Goal: Information Seeking & Learning: Understand process/instructions

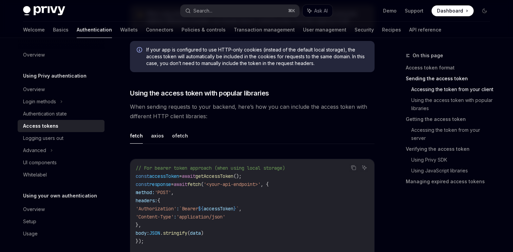
scroll to position [540, 0]
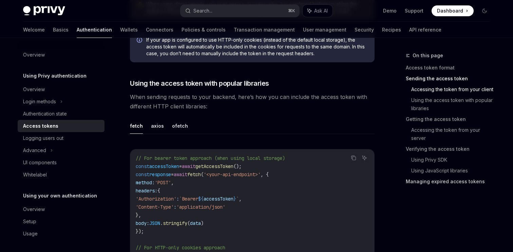
click at [445, 184] on link "Managing expired access tokens" at bounding box center [451, 181] width 90 height 11
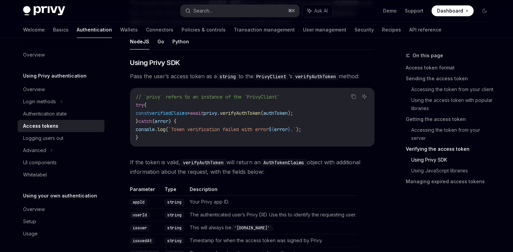
scroll to position [1293, 0]
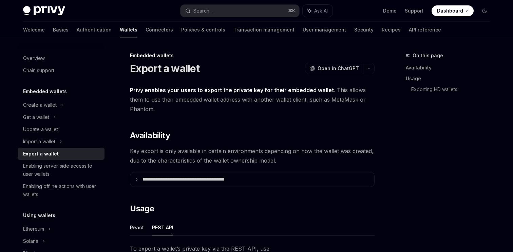
scroll to position [175, 0]
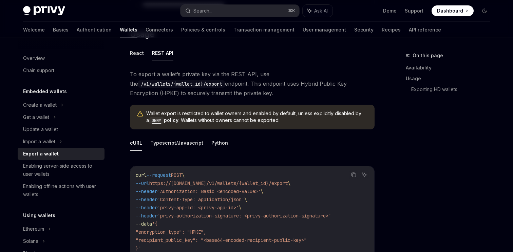
click at [244, 182] on span "https://api.privy.io/v1/wallets/{wallet_id}/export" at bounding box center [218, 184] width 138 height 6
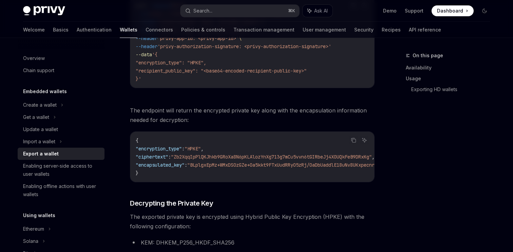
scroll to position [0, 0]
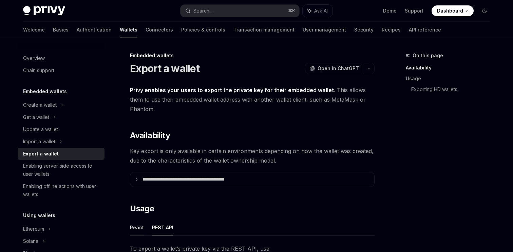
click at [138, 231] on button "React" at bounding box center [137, 228] width 14 height 16
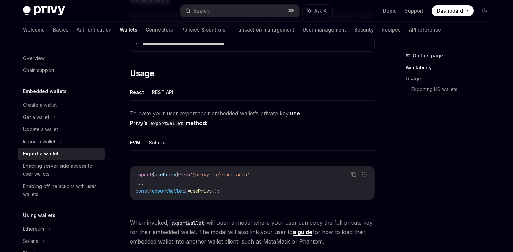
scroll to position [141, 0]
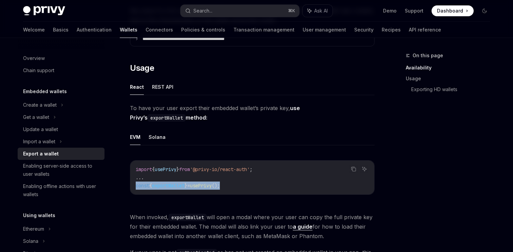
drag, startPoint x: 252, startPoint y: 188, endPoint x: 133, endPoint y: 188, distance: 119.5
click at [133, 188] on div "import { usePrivy } from '@privy-io/react-auth' ; ... const { exportWallet } = …" at bounding box center [252, 178] width 244 height 34
copy span "const { exportWallet } = usePrivy ();"
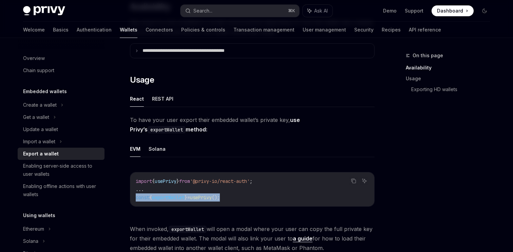
scroll to position [118, 0]
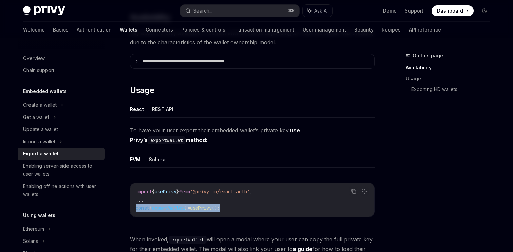
click at [160, 163] on button "Solana" at bounding box center [157, 160] width 17 height 16
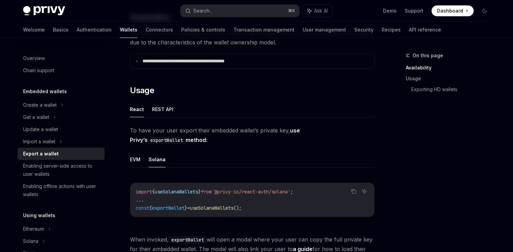
click at [141, 158] on ul "EVM Solana" at bounding box center [252, 160] width 245 height 16
click at [136, 160] on button "EVM" at bounding box center [135, 160] width 11 height 16
type textarea "*"
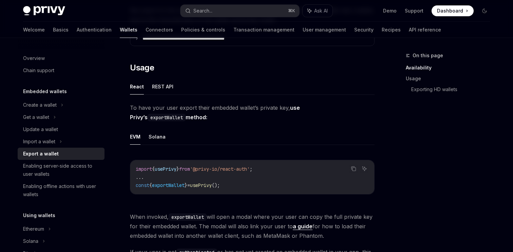
scroll to position [145, 0]
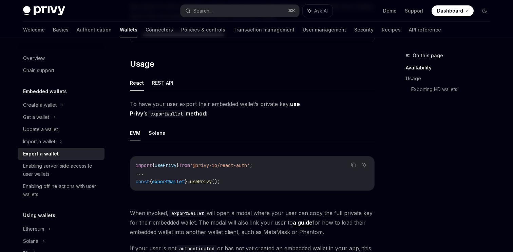
click at [173, 184] on span "exportWallet" at bounding box center [168, 182] width 33 height 6
copy code "const { exportWallet } = usePrivy ();"
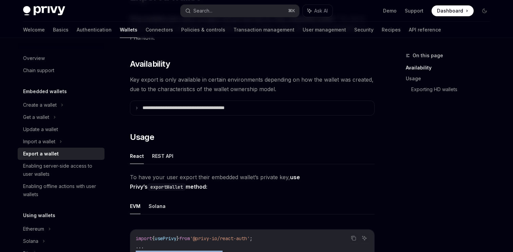
scroll to position [0, 0]
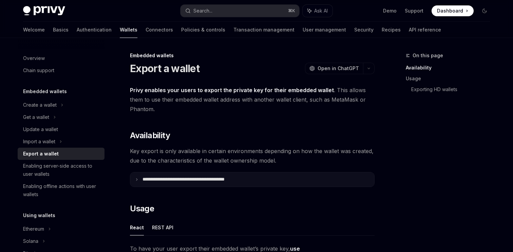
click at [195, 178] on p "**********" at bounding box center [199, 180] width 112 height 6
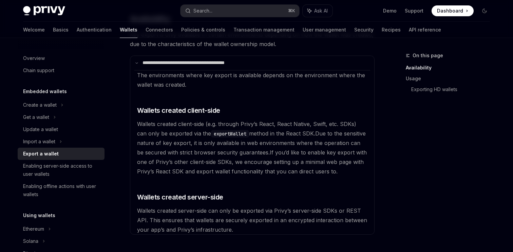
scroll to position [107, 0]
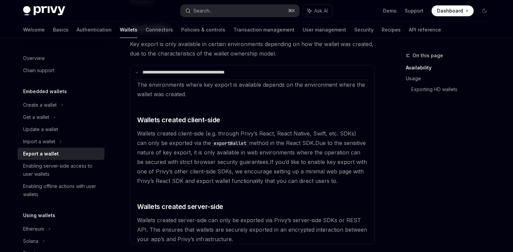
click at [188, 65] on details "**********" at bounding box center [252, 155] width 245 height 180
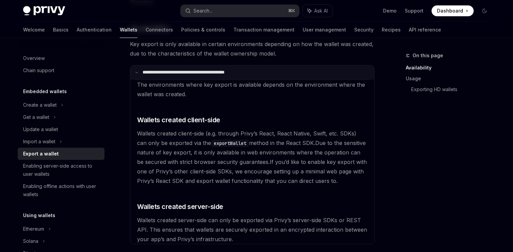
click at [188, 72] on p "**********" at bounding box center [198, 73] width 110 height 6
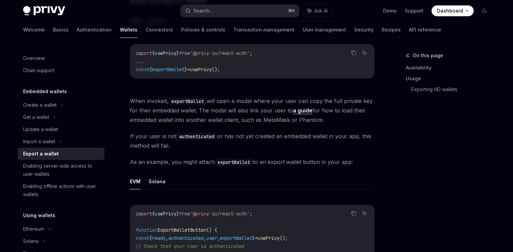
scroll to position [258, 0]
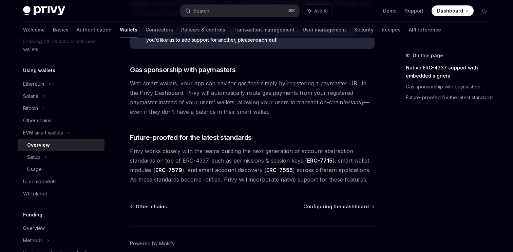
scroll to position [528, 0]
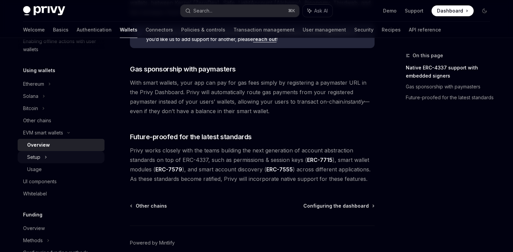
click at [60, 157] on div "Setup" at bounding box center [61, 157] width 87 height 12
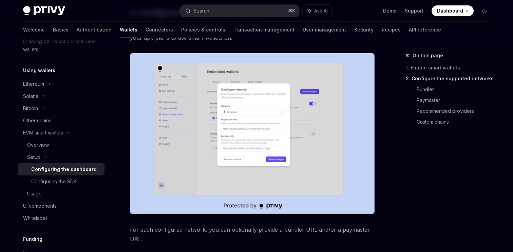
scroll to position [400, 0]
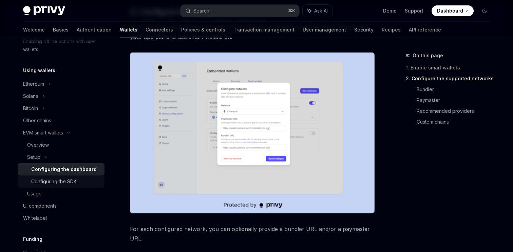
click at [70, 182] on div "Configuring the SDK" at bounding box center [53, 182] width 45 height 8
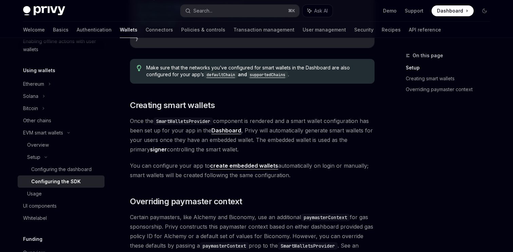
scroll to position [631, 0]
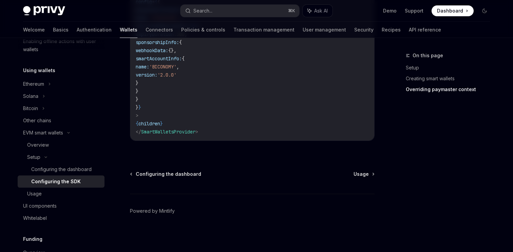
click at [353, 173] on div "Configuring the dashboard Usage" at bounding box center [252, 174] width 245 height 7
click at [358, 173] on span "Usage" at bounding box center [361, 174] width 15 height 7
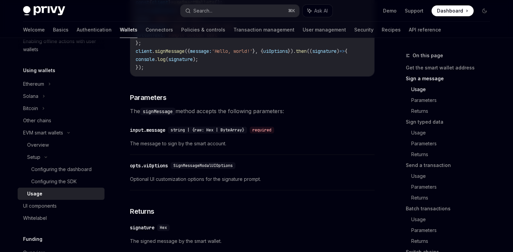
scroll to position [364, 0]
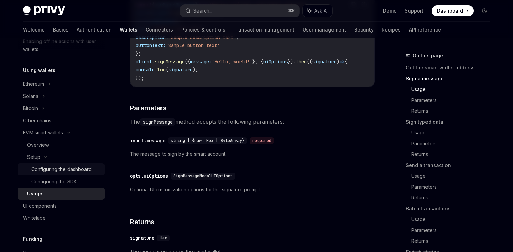
click at [77, 171] on div "Configuring the dashboard" at bounding box center [61, 170] width 60 height 8
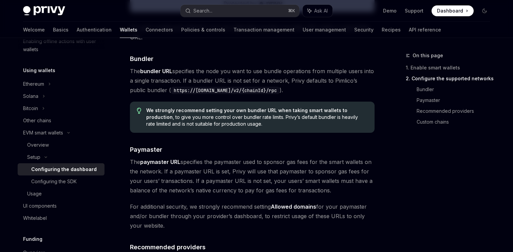
scroll to position [604, 0]
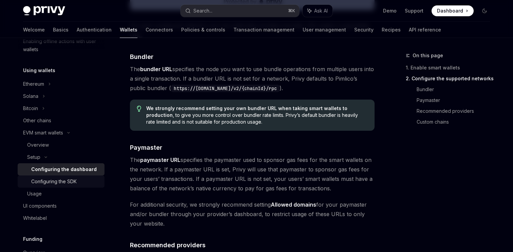
click at [79, 177] on link "Configuring the SDK" at bounding box center [61, 182] width 87 height 12
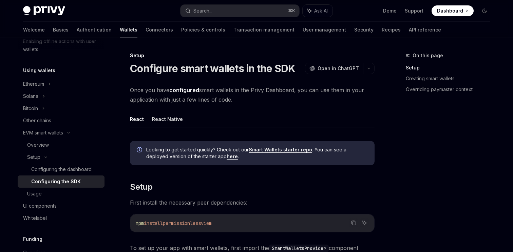
scroll to position [13, 0]
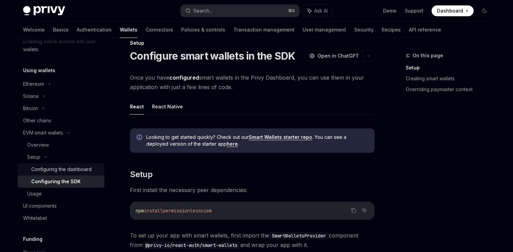
click at [61, 175] on link "Configuring the dashboard" at bounding box center [61, 170] width 87 height 12
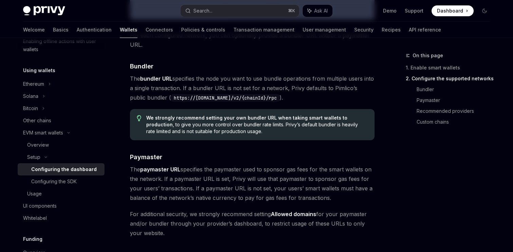
scroll to position [598, 0]
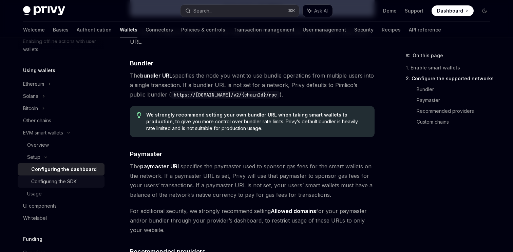
click at [65, 180] on div "Configuring the SDK" at bounding box center [53, 182] width 45 height 8
type textarea "*"
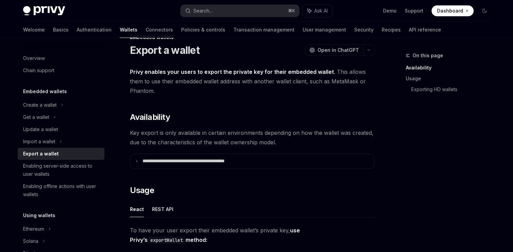
scroll to position [19, 0]
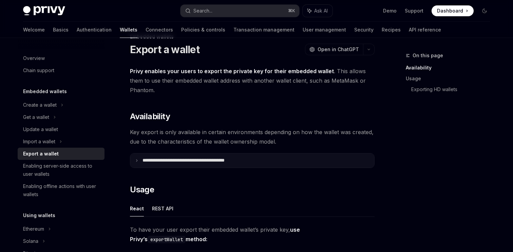
click at [173, 159] on p "**********" at bounding box center [199, 161] width 112 height 6
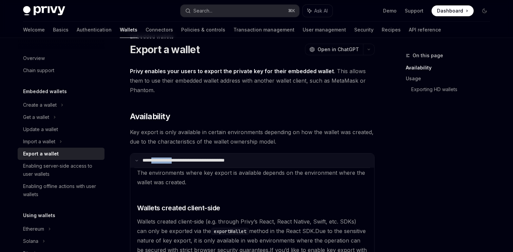
click at [173, 159] on p "**********" at bounding box center [198, 161] width 110 height 6
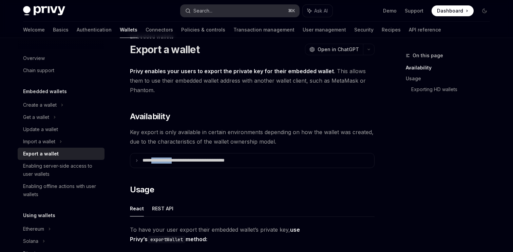
click at [198, 14] on div "Search..." at bounding box center [202, 11] width 19 height 8
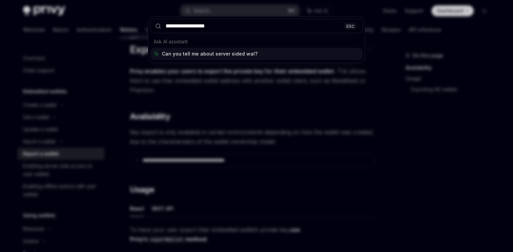
type input "**********"
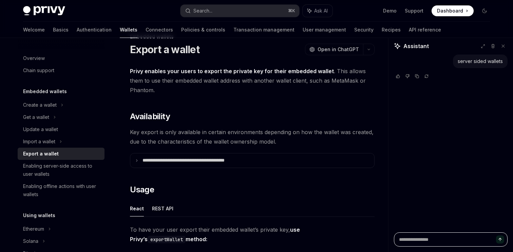
click at [414, 234] on textarea at bounding box center [451, 240] width 114 height 14
click at [48, 108] on div "Create a wallet" at bounding box center [40, 105] width 34 height 8
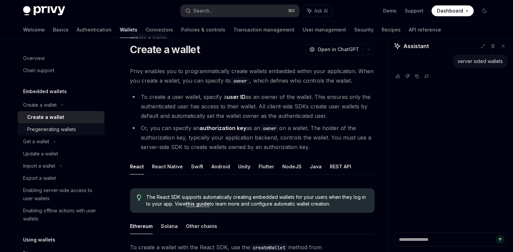
click at [53, 129] on div "Pregenerating wallets" at bounding box center [51, 130] width 49 height 8
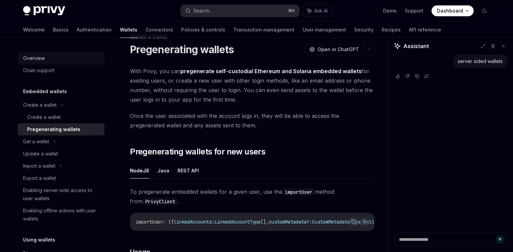
click at [44, 61] on div "Overview" at bounding box center [34, 58] width 22 height 8
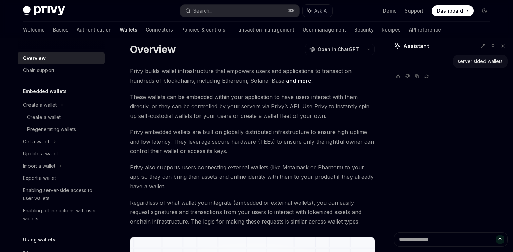
click at [120, 33] on link "Wallets" at bounding box center [129, 30] width 18 height 16
click at [46, 109] on div "Create a wallet" at bounding box center [40, 105] width 34 height 8
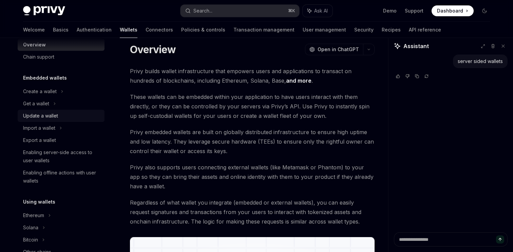
scroll to position [15, 0]
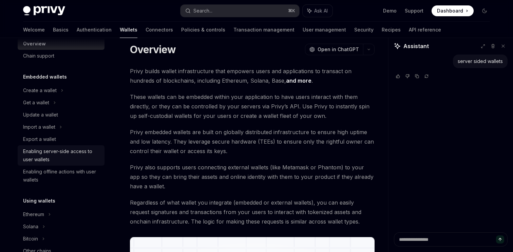
click at [45, 154] on div "Enabling server-side access to user wallets" at bounding box center [61, 156] width 77 height 16
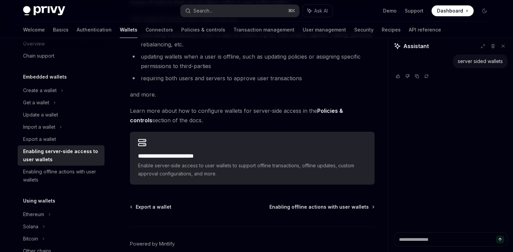
scroll to position [131, 0]
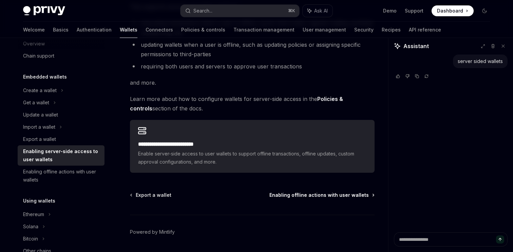
click at [296, 198] on span "Enabling offline actions with user wallets" at bounding box center [318, 195] width 99 height 7
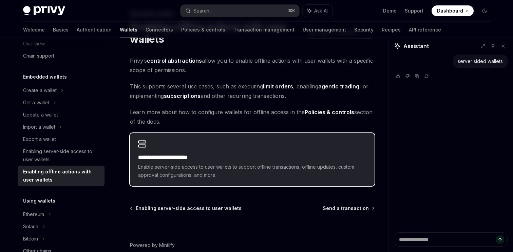
scroll to position [44, 0]
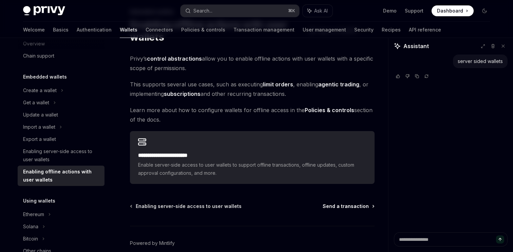
click at [345, 207] on span "Send a transaction" at bounding box center [346, 206] width 46 height 7
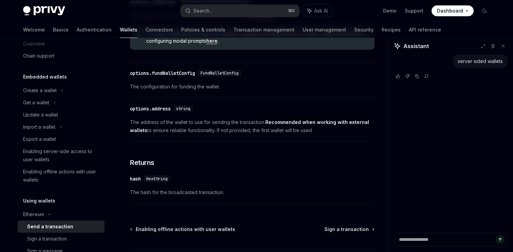
scroll to position [443, 0]
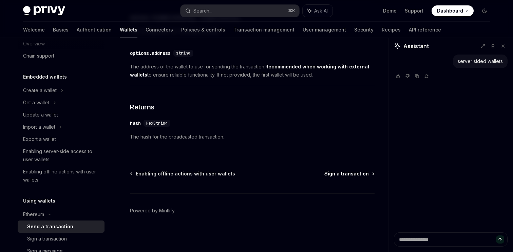
click at [339, 172] on span "Sign a transaction" at bounding box center [346, 174] width 44 height 7
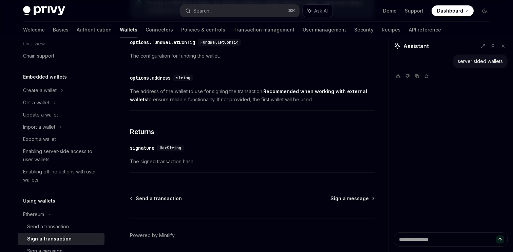
scroll to position [414, 0]
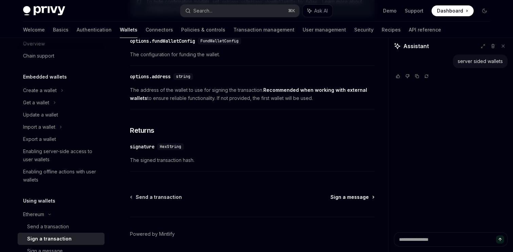
click at [340, 201] on span "Sign a message" at bounding box center [350, 197] width 38 height 7
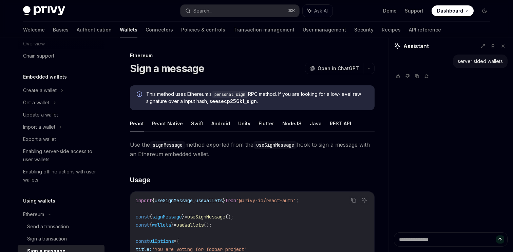
scroll to position [121, 0]
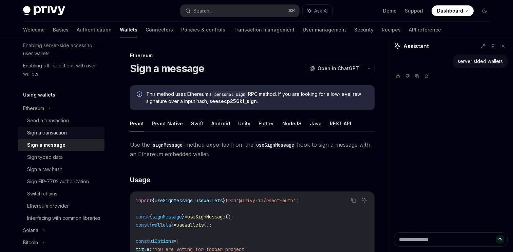
click at [64, 138] on link "Sign a transaction" at bounding box center [61, 133] width 87 height 12
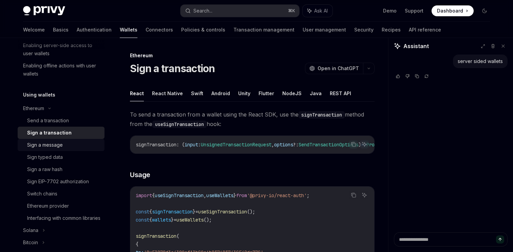
click at [61, 142] on div "Sign a message" at bounding box center [45, 145] width 36 height 8
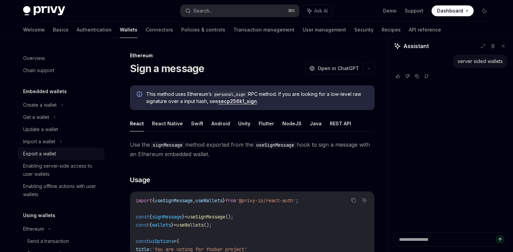
click at [58, 152] on div "Export a wallet" at bounding box center [61, 154] width 77 height 8
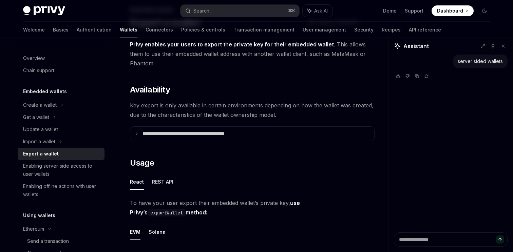
scroll to position [46, 0]
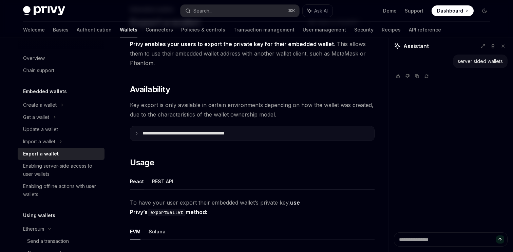
click at [163, 135] on p "**********" at bounding box center [199, 134] width 112 height 6
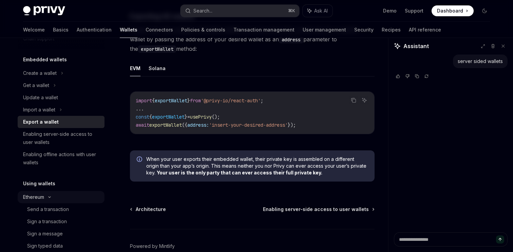
scroll to position [33, 0]
click at [63, 210] on div "Send a transaction" at bounding box center [48, 209] width 42 height 8
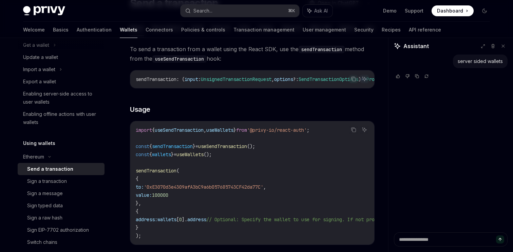
scroll to position [66, 0]
click at [50, 165] on div "Send a transaction" at bounding box center [50, 169] width 46 height 8
type textarea "*"
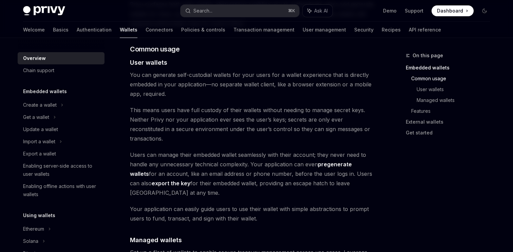
scroll to position [466, 0]
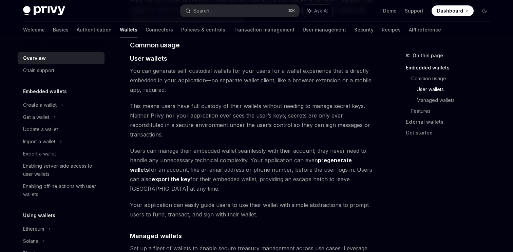
click at [152, 176] on link "export the key" at bounding box center [171, 179] width 39 height 7
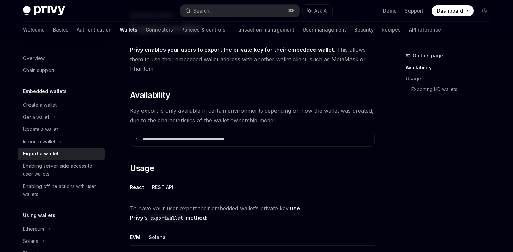
scroll to position [62, 0]
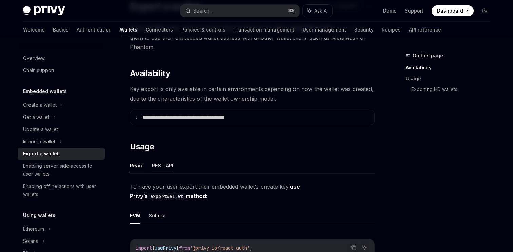
click at [164, 168] on button "REST API" at bounding box center [162, 166] width 21 height 16
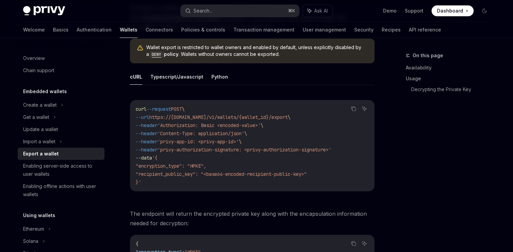
scroll to position [240, 0]
click at [184, 70] on button "Typescript/Javascript" at bounding box center [176, 78] width 53 height 16
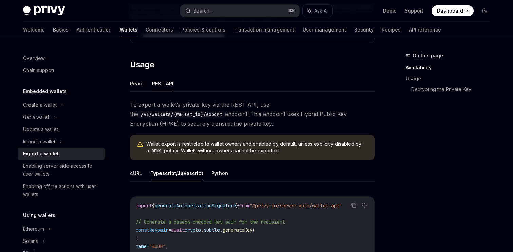
scroll to position [148, 0]
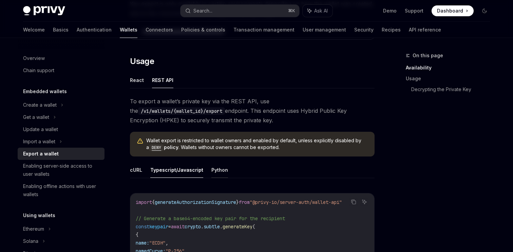
click at [211, 175] on button "Python" at bounding box center [219, 170] width 17 height 16
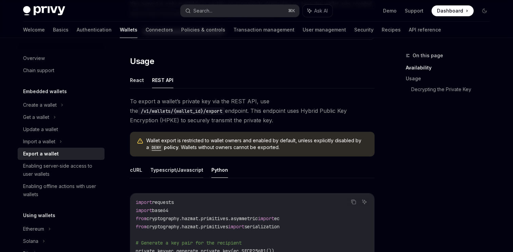
click at [183, 170] on button "Typescript/Javascript" at bounding box center [176, 170] width 53 height 16
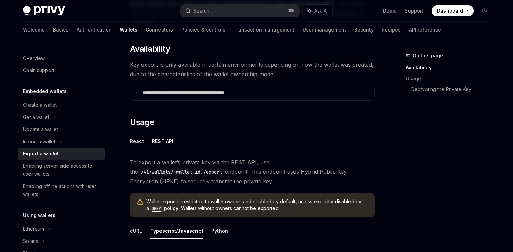
scroll to position [84, 0]
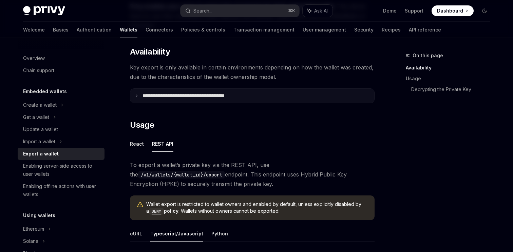
click at [148, 99] on summary "**********" at bounding box center [252, 96] width 244 height 14
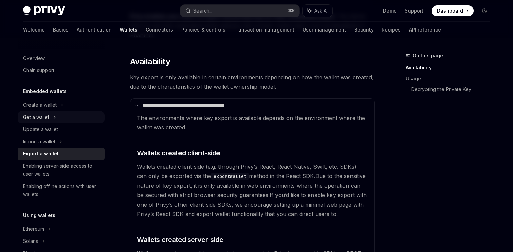
scroll to position [45, 0]
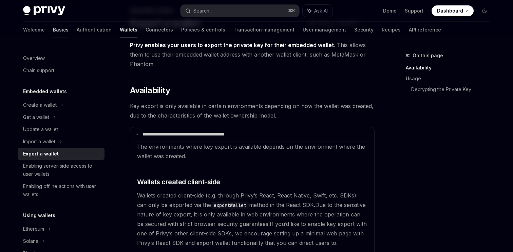
click at [53, 32] on link "Basics" at bounding box center [61, 30] width 16 height 16
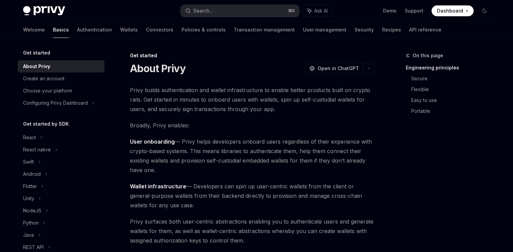
click at [39, 14] on img at bounding box center [44, 11] width 42 height 10
type textarea "*"
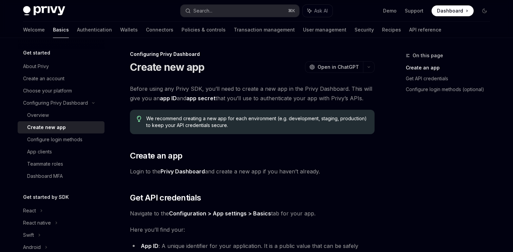
scroll to position [143, 0]
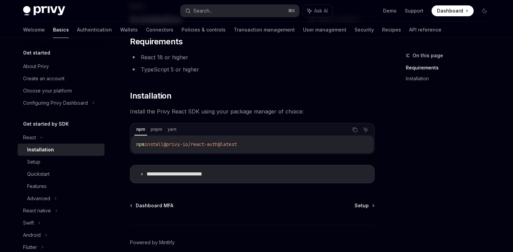
scroll to position [51, 0]
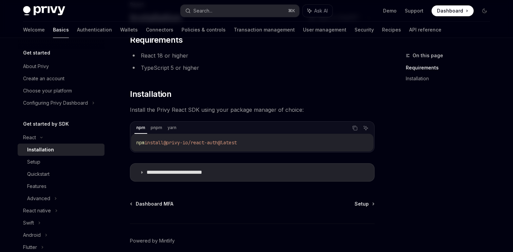
click at [153, 143] on span "install" at bounding box center [154, 143] width 19 height 6
copy div "npm install @privy-io/react-auth@latest"
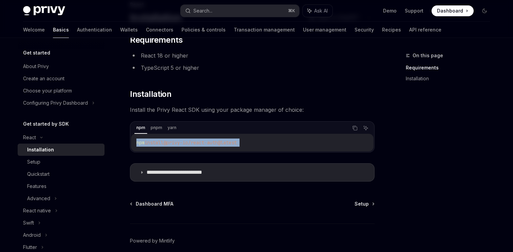
scroll to position [81, 0]
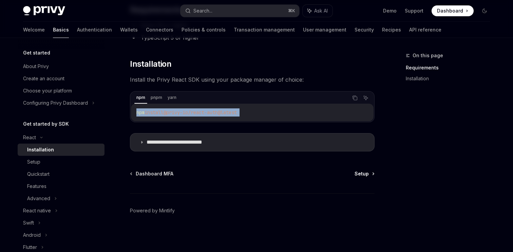
click at [356, 177] on span "Setup" at bounding box center [362, 174] width 14 height 7
type textarea "*"
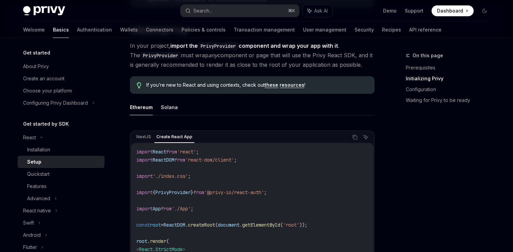
scroll to position [146, 0]
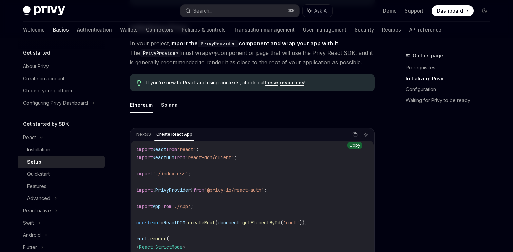
click at [354, 136] on icon "Copy the contents from the code block" at bounding box center [354, 134] width 5 height 5
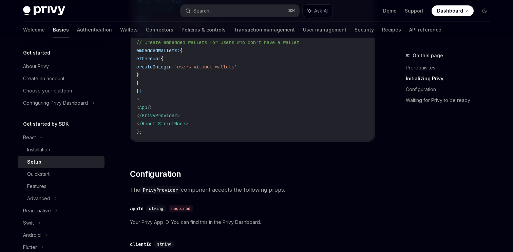
scroll to position [413, 0]
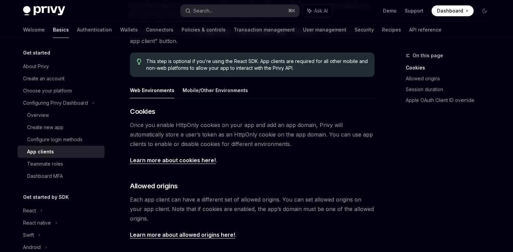
scroll to position [110, 0]
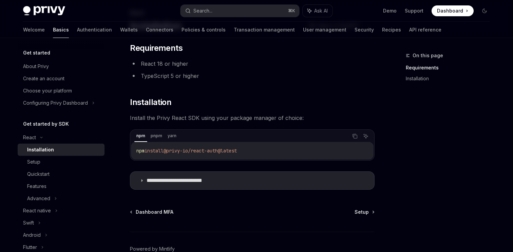
scroll to position [37, 0]
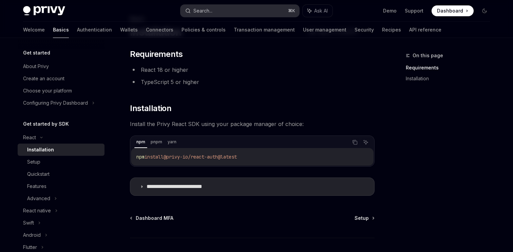
click at [220, 12] on button "Search... ⌘ K" at bounding box center [240, 11] width 119 height 12
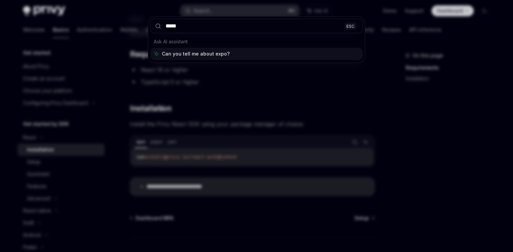
type input "******"
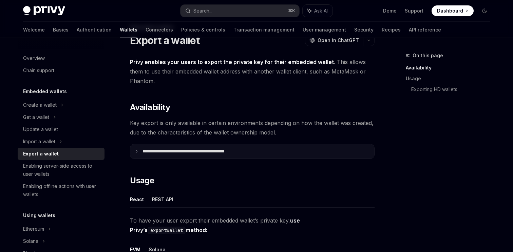
scroll to position [25, 0]
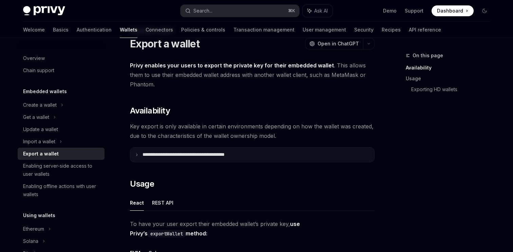
click at [194, 156] on p "**********" at bounding box center [199, 155] width 112 height 6
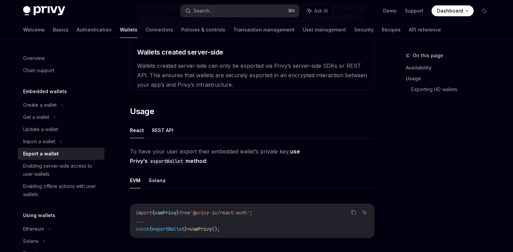
scroll to position [270, 0]
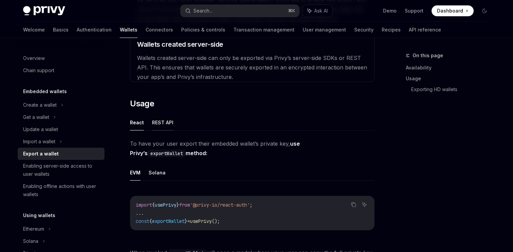
click at [156, 121] on button "REST API" at bounding box center [162, 123] width 21 height 16
type textarea "*"
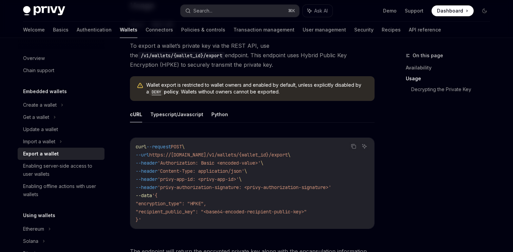
scroll to position [376, 0]
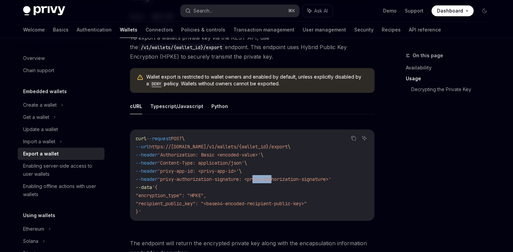
drag, startPoint x: 263, startPoint y: 181, endPoint x: 284, endPoint y: 181, distance: 20.7
click at [284, 181] on span "'privy-authorization-signature: <privy-authorization-signature>'" at bounding box center [244, 179] width 174 height 6
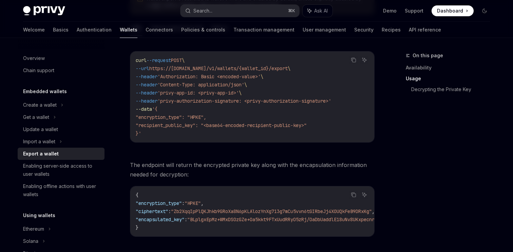
scroll to position [454, 0]
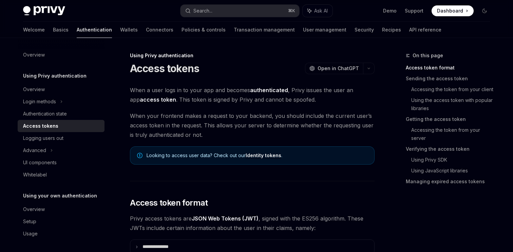
click at [205, 15] on button "Search... ⌘ K" at bounding box center [240, 11] width 119 height 12
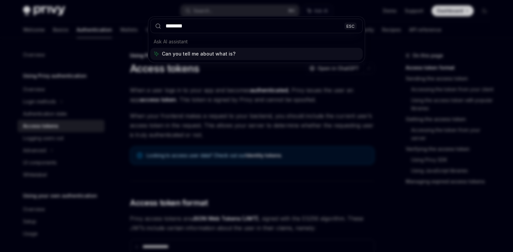
type input "**********"
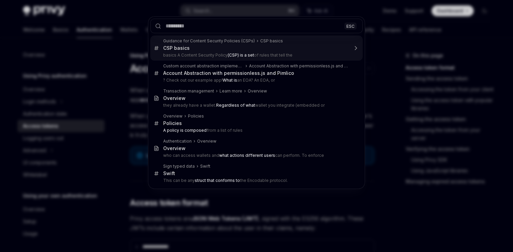
type textarea "*"
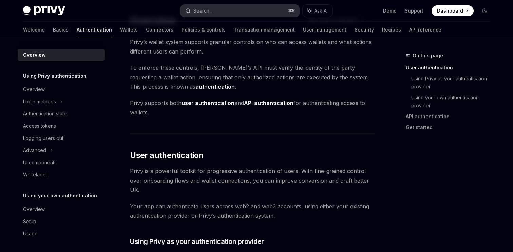
click at [224, 10] on button "Search... ⌘ K" at bounding box center [240, 11] width 119 height 12
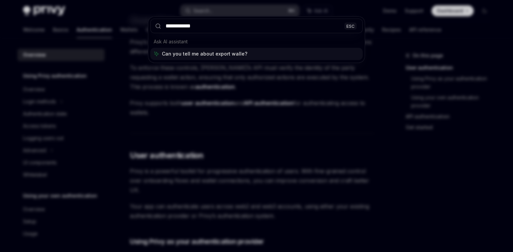
type input "**********"
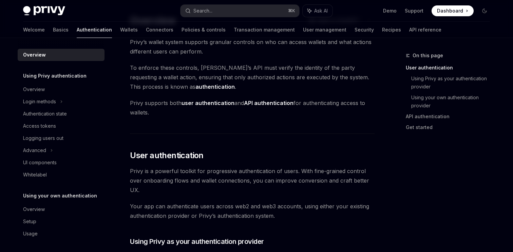
type textarea "*"
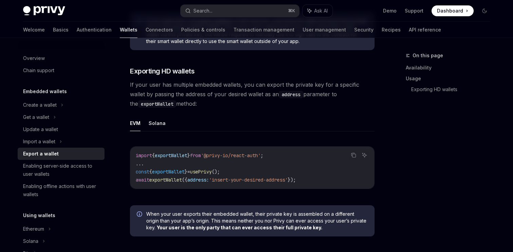
scroll to position [644, 0]
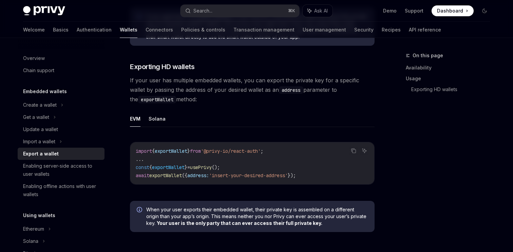
click at [181, 178] on span "exportWallet" at bounding box center [165, 176] width 33 height 6
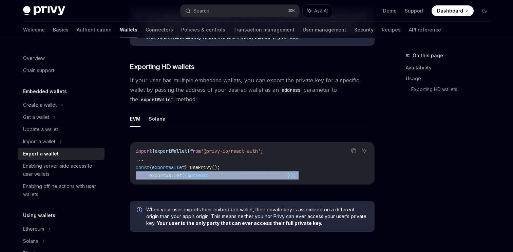
click at [181, 178] on span "exportWallet" at bounding box center [165, 176] width 33 height 6
